Goal: Task Accomplishment & Management: Manage account settings

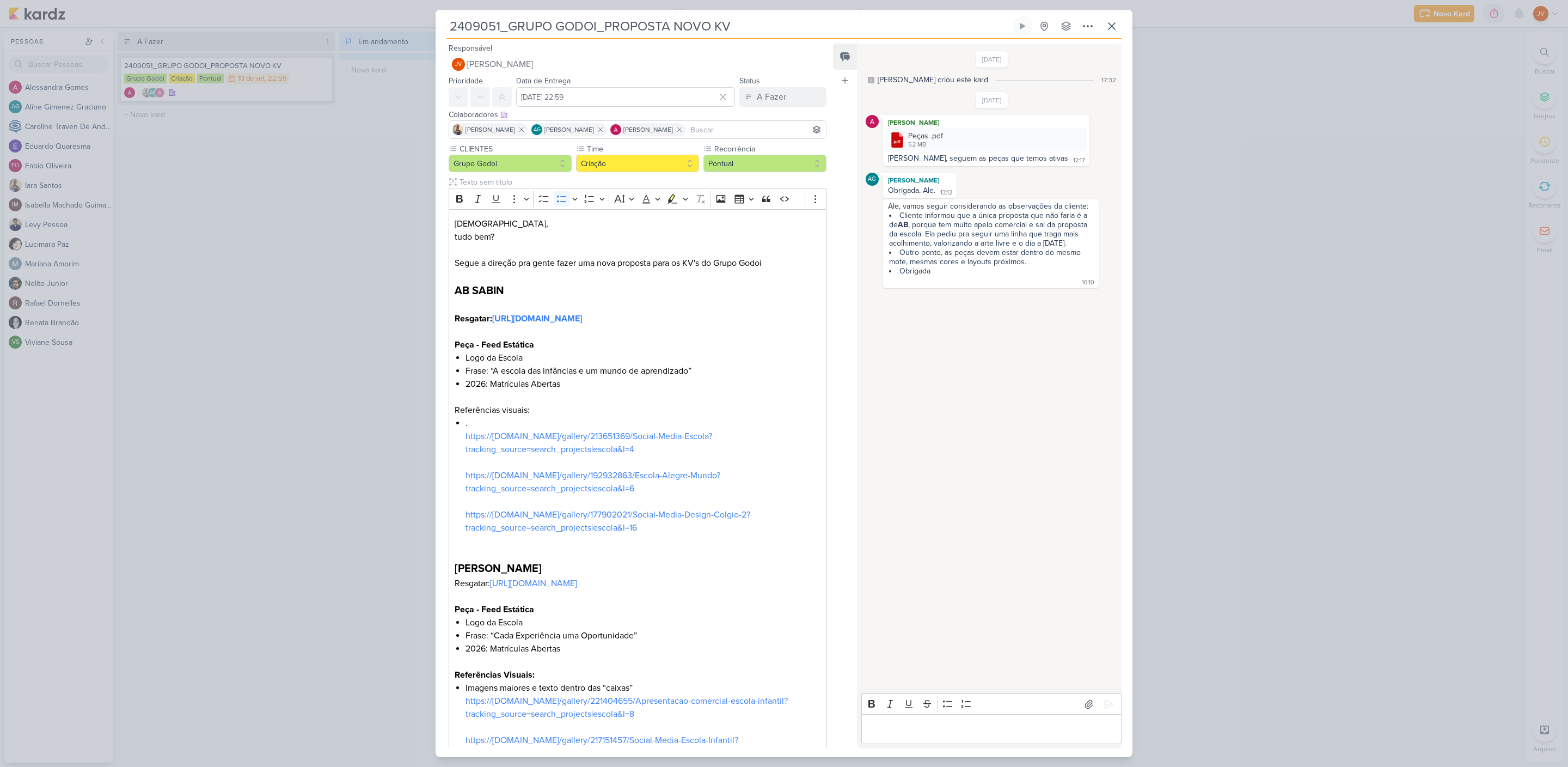
click at [555, 24] on input "2409051_GRUPO GODOI_PROPOSTA NOVO KV" at bounding box center [728, 26] width 564 height 20
drag, startPoint x: 500, startPoint y: 27, endPoint x: 453, endPoint y: 21, distance: 47.4
click at [429, 21] on div "2409051_GRUPO GODOI_PROPOSTA NOVO KV Criado por Alessandra" at bounding box center [784, 383] width 1568 height 767
click at [631, 25] on input "2409051_GRUPO GODOI_PROPOSTA NOVO KV" at bounding box center [728, 26] width 564 height 20
click at [630, 26] on input "2409051_GRUPO GODOI_PROPOSTA NOVO KV" at bounding box center [728, 26] width 564 height 20
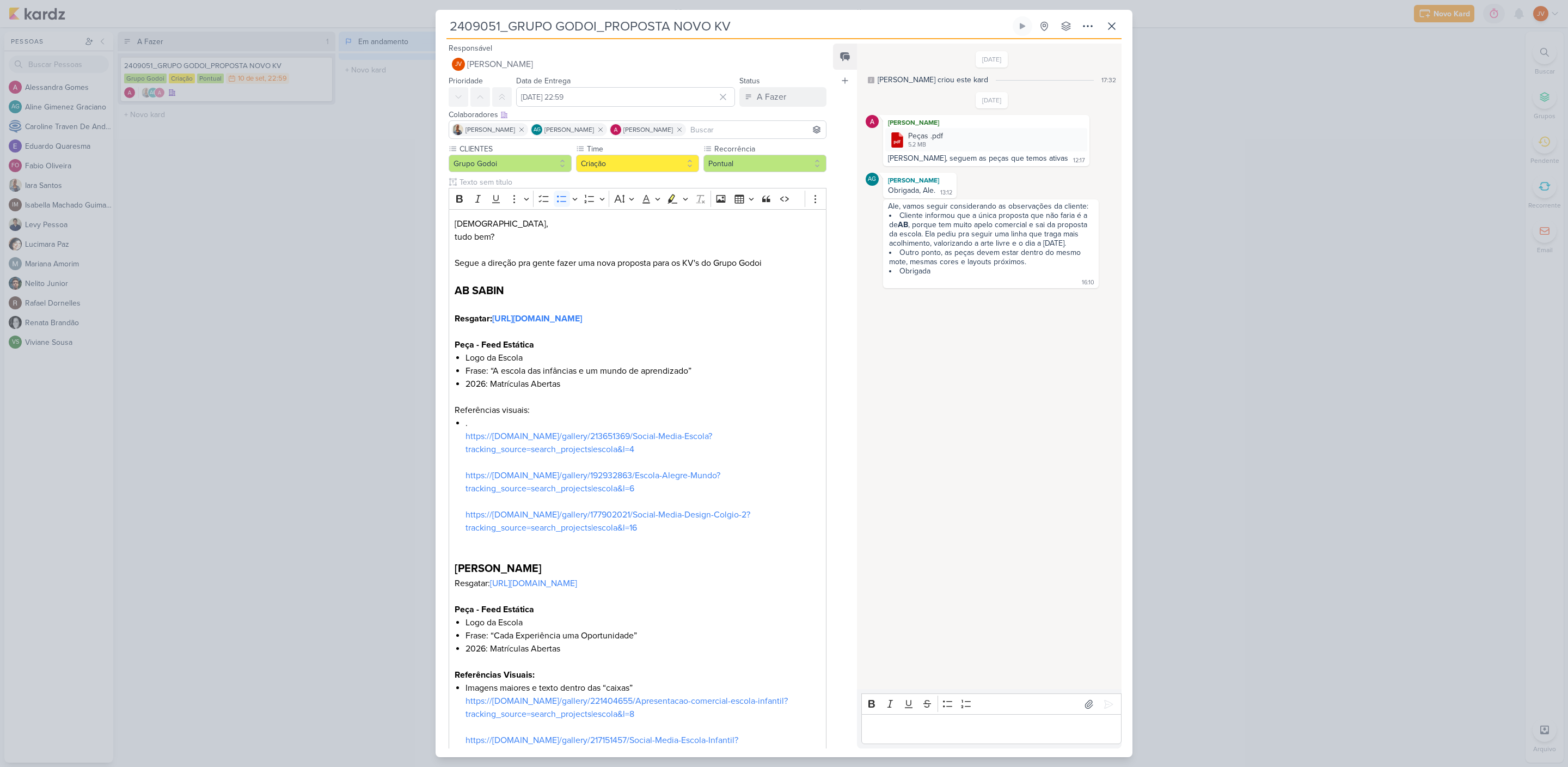
click at [628, 23] on input "2409051_GRUPO GODOI_PROPOSTA NOVO KV" at bounding box center [728, 26] width 564 height 20
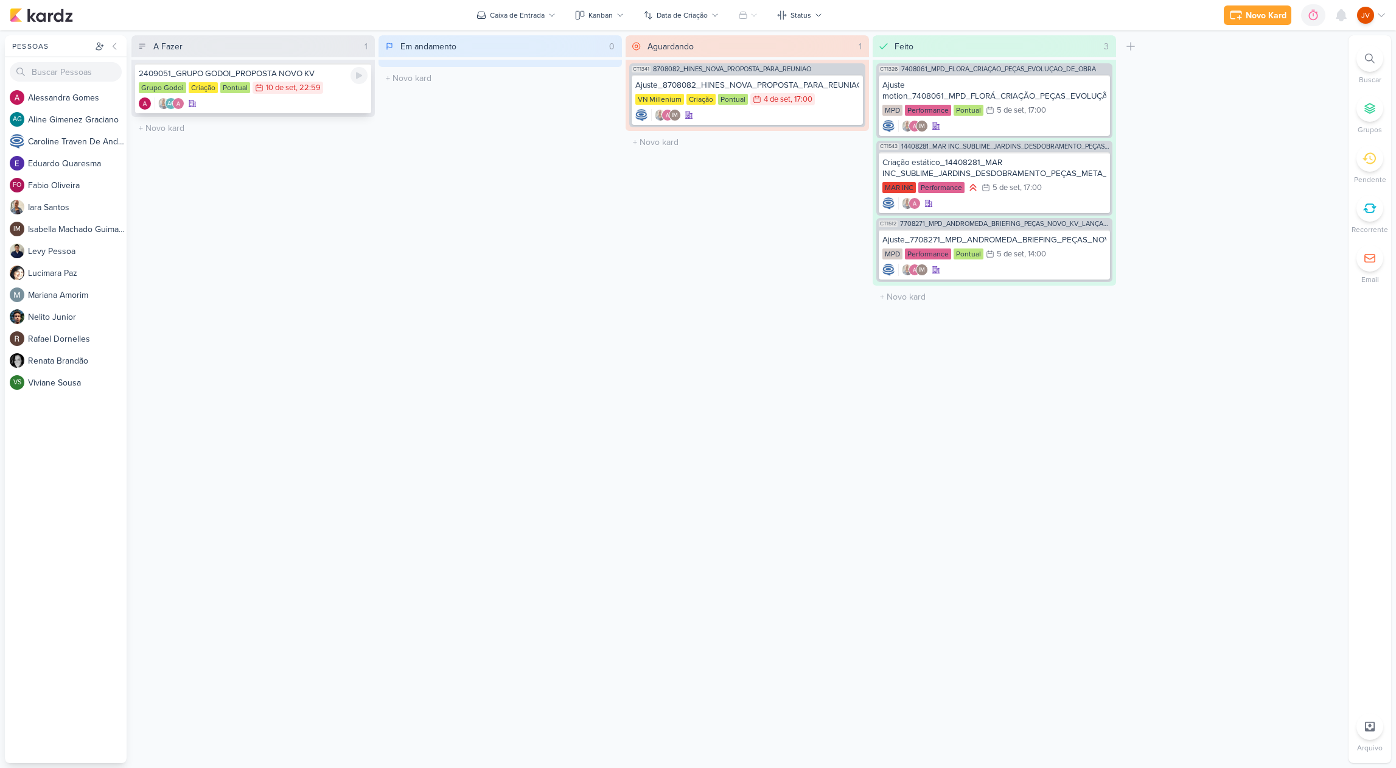
click at [285, 76] on div "2409051_GRUPO GODOI_PROPOSTA NOVO KV" at bounding box center [253, 73] width 229 height 11
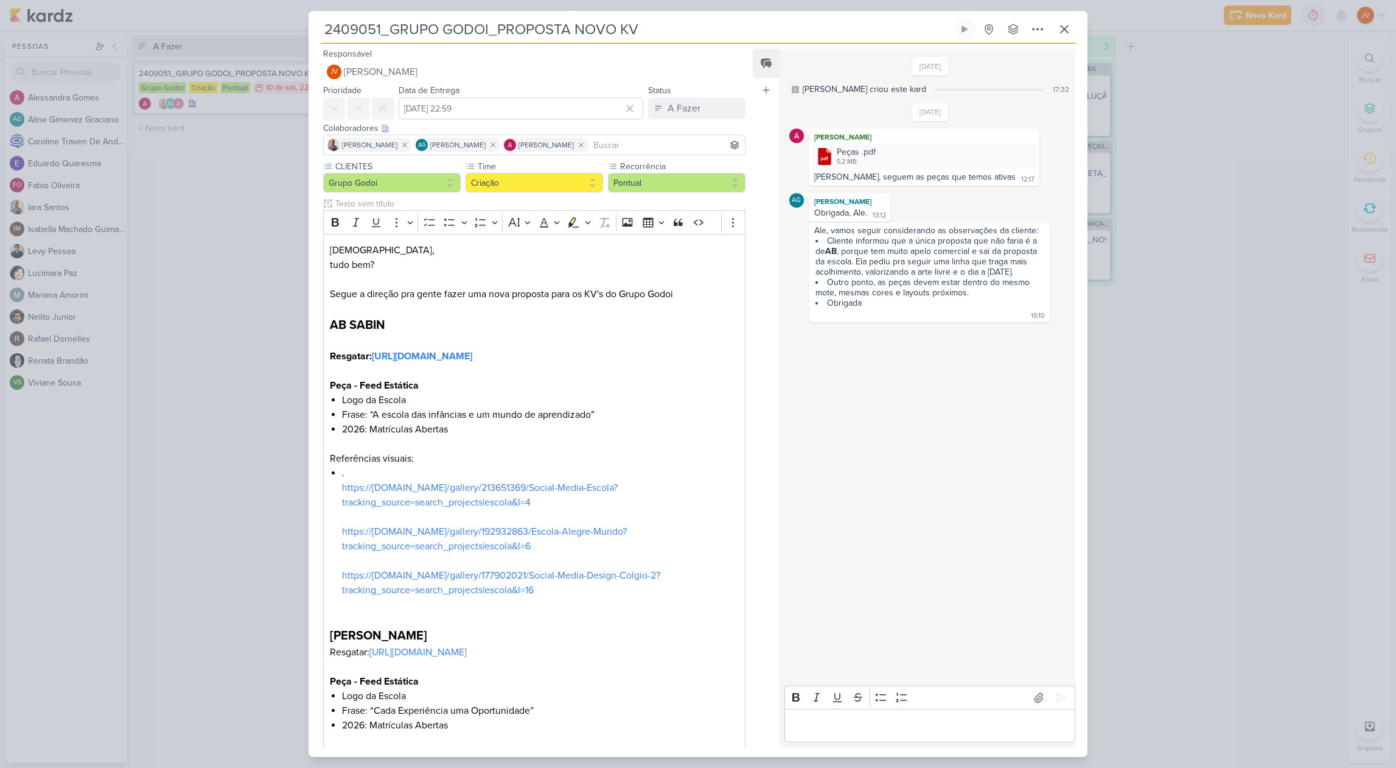
click at [814, 716] on div "Editor editing area: main" at bounding box center [930, 725] width 291 height 33
drag, startPoint x: 934, startPoint y: 731, endPoint x: 778, endPoint y: 715, distance: 157.3
click at [778, 715] on div "Feed Atrelar email Solte o email para atrelar ao kard [DATE] [PERSON_NAME] crio…" at bounding box center [914, 398] width 323 height 698
click at [816, 718] on p "Feito! [URL][DOMAIN_NAME]" at bounding box center [930, 725] width 278 height 15
click at [1060, 691] on icon at bounding box center [1061, 697] width 12 height 12
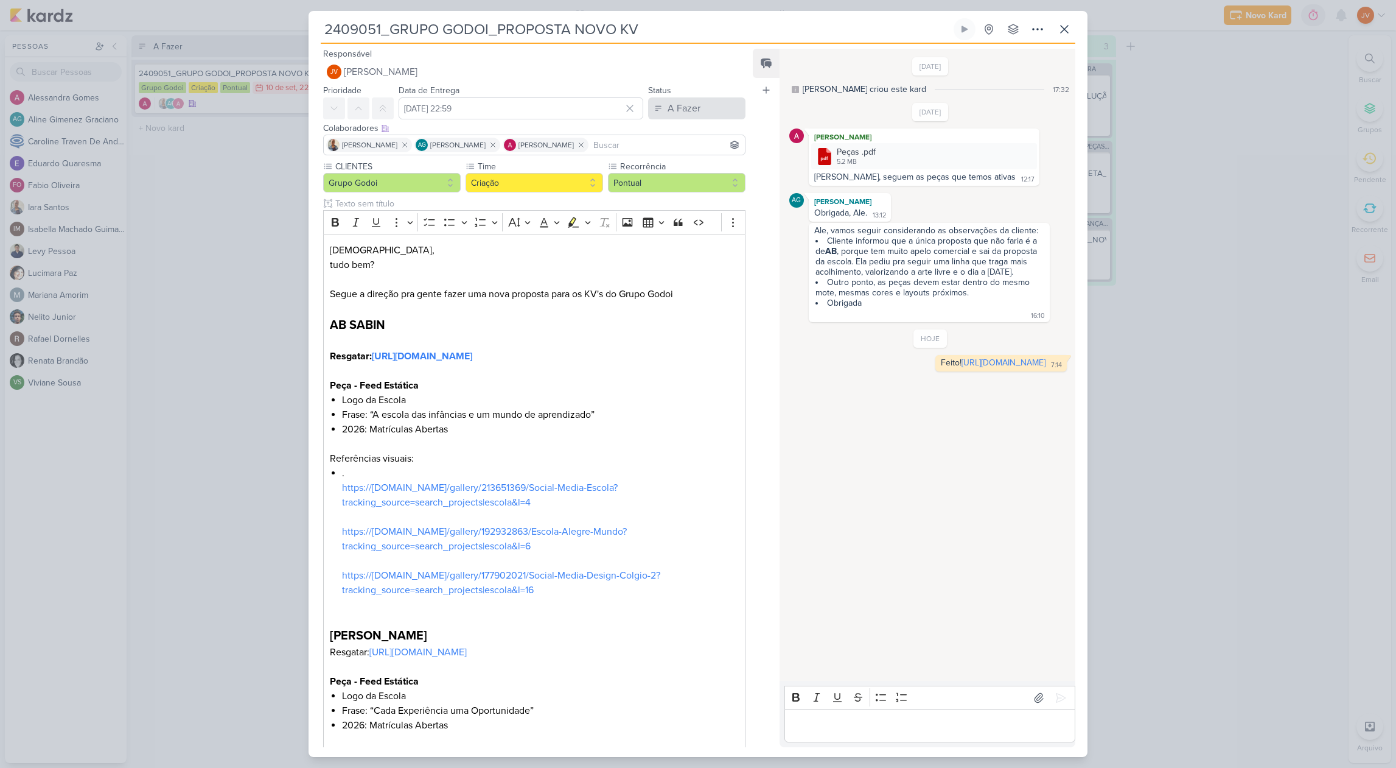
click at [680, 111] on div "A Fazer" at bounding box center [684, 108] width 33 height 15
click at [677, 180] on div "Aguardando" at bounding box center [683, 176] width 46 height 13
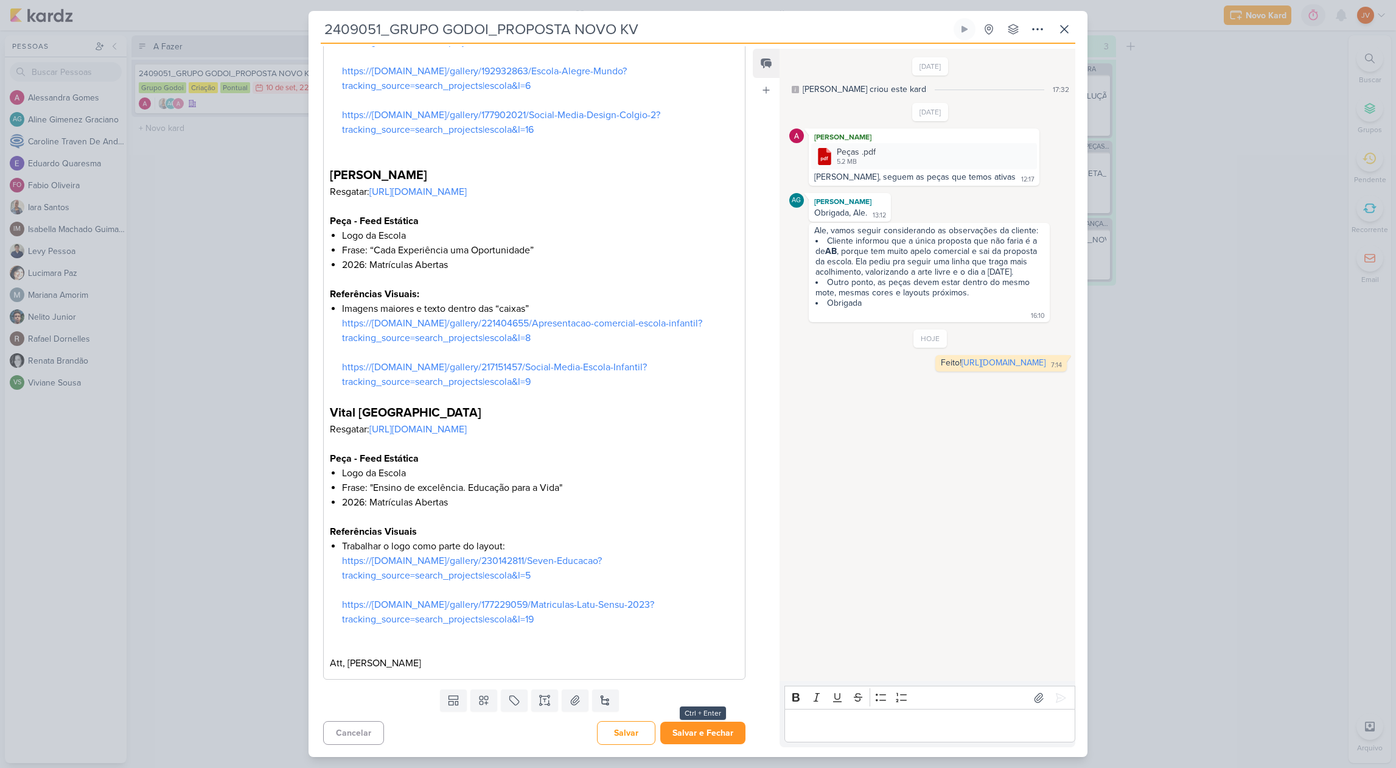
click at [687, 738] on button "Salvar e Fechar" at bounding box center [702, 732] width 85 height 23
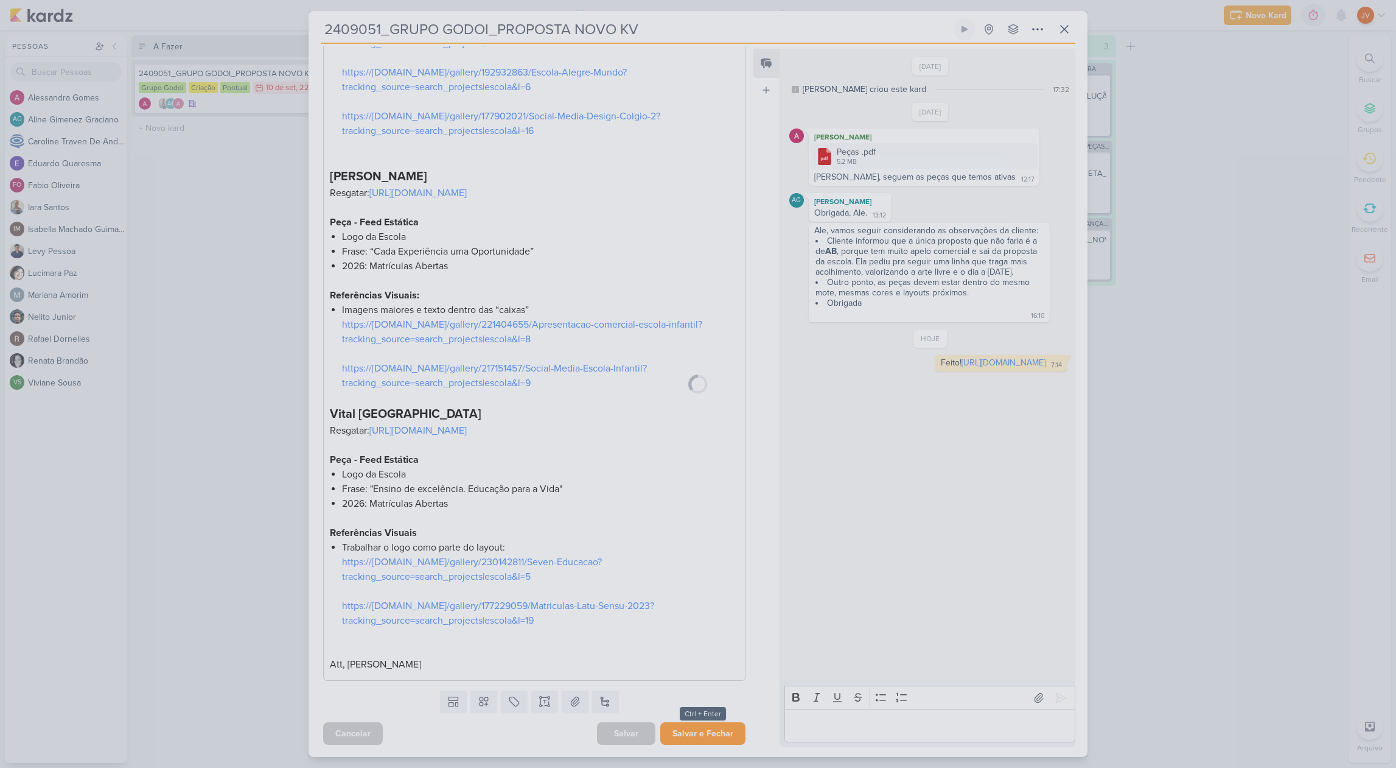
scroll to position [474, 0]
